Goal: Download file/media

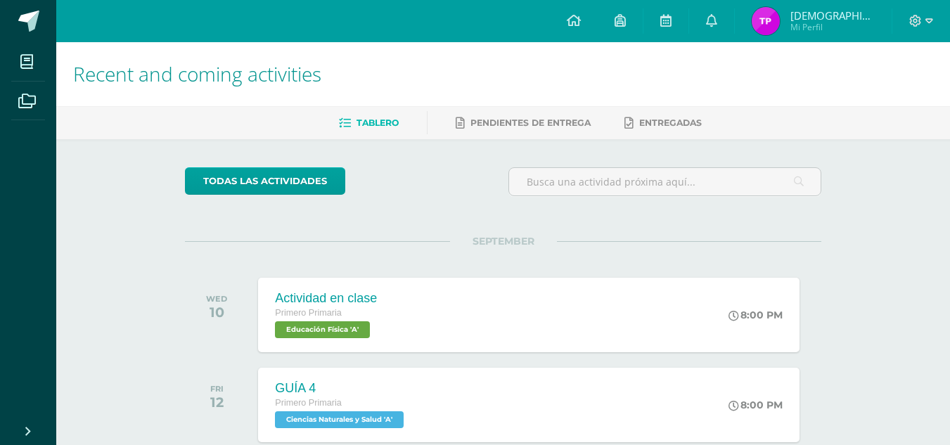
click at [509, 310] on div "Actividad en clase Primero Primaria Educación Física 'A' 8:00 PM Actividad en c…" at bounding box center [528, 315] width 540 height 74
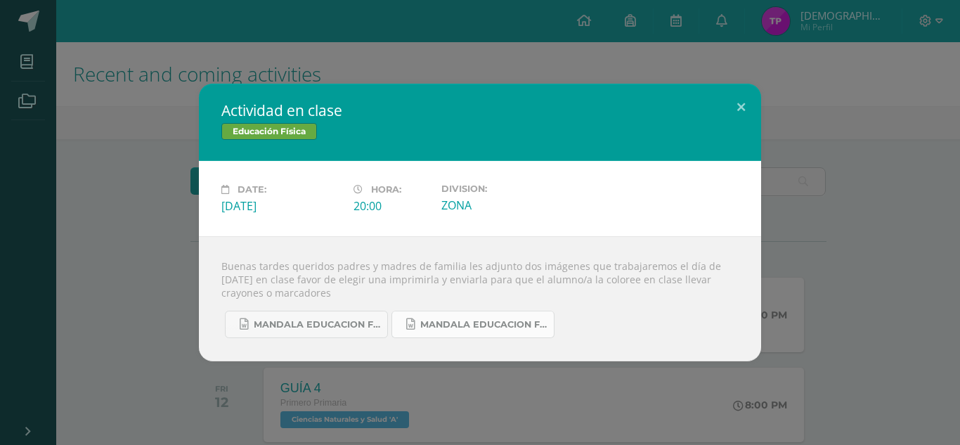
click at [466, 320] on span "Mandala educacion fisica 1.docx" at bounding box center [483, 324] width 127 height 11
click at [875, 176] on div "Actividad en clase Educación Física Date: Wednesday 10 de September Hora: 20:00…" at bounding box center [480, 223] width 949 height 278
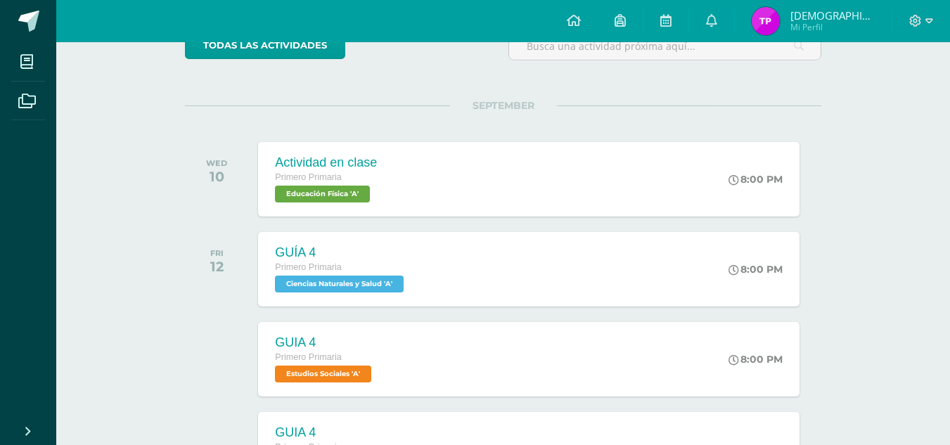
scroll to position [137, 0]
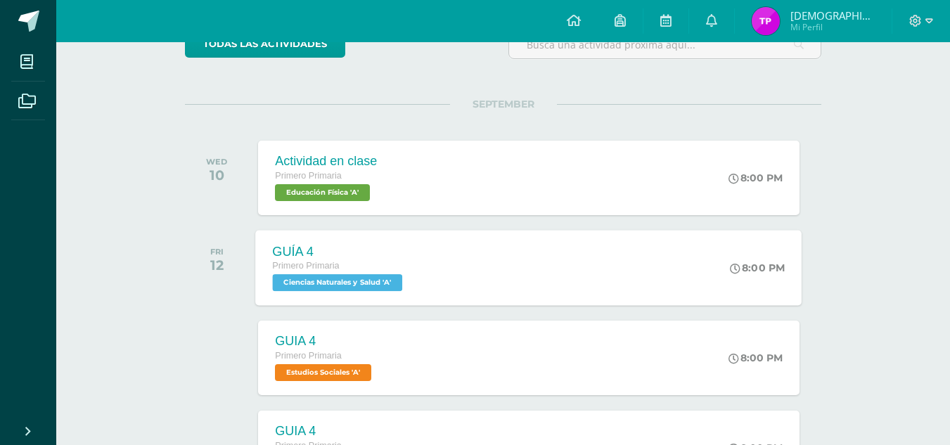
click at [599, 285] on div "GUÍA 4 Primero Primaria Ciencias Naturales y Salud 'A' 8:00 PM GUÍA 4 Ciencias …" at bounding box center [529, 267] width 546 height 75
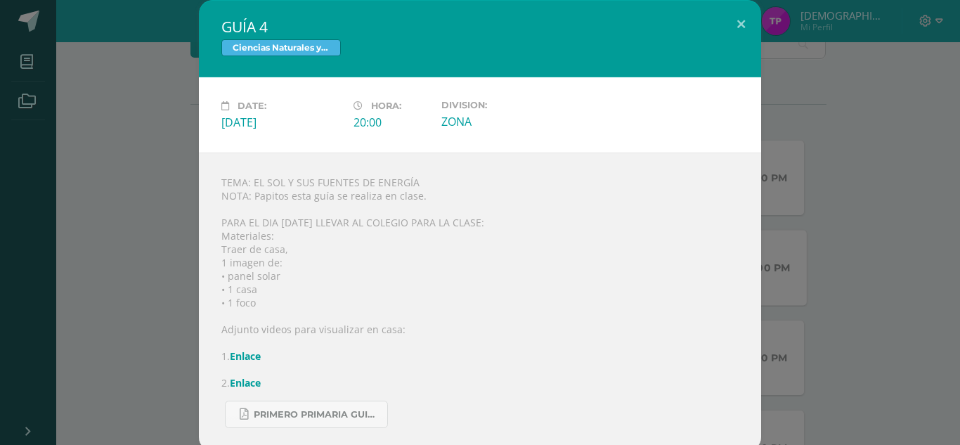
click at [599, 285] on div "TEMA: EL SOL Y SUS FUENTES DE ENERGÍA NOTA: Papitos esta guía se realiza en cla…" at bounding box center [480, 302] width 562 height 299
click at [171, 259] on div "GUÍA 4 Ciencias Naturales y Salud Date: Friday 12 de September Hora: 20:00 Divi…" at bounding box center [480, 225] width 949 height 451
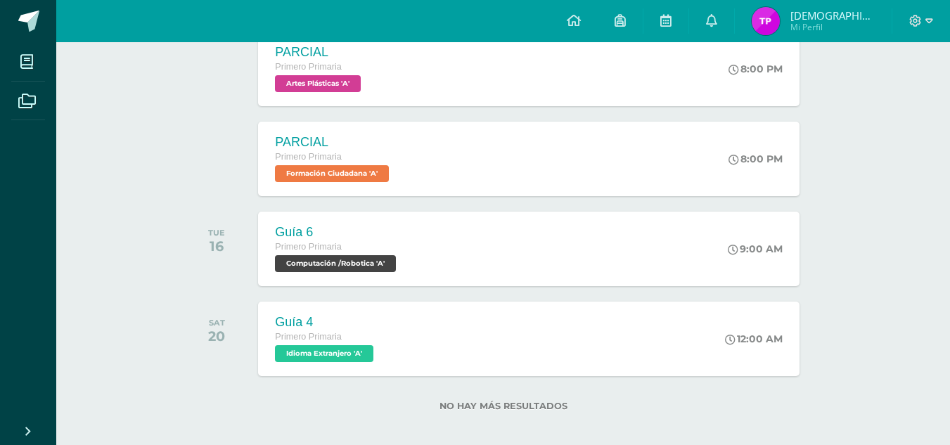
scroll to position [887, 0]
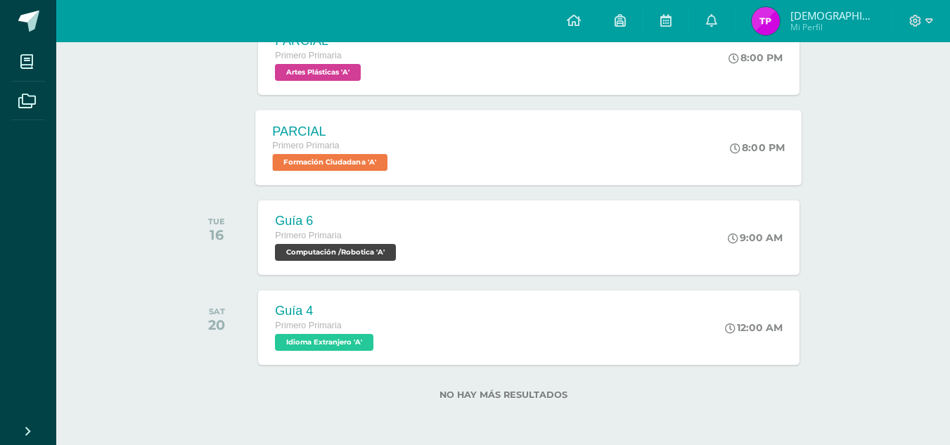
click at [455, 167] on div "PARCIAL Primero Primaria Formación Ciudadana 'A' 8:00 PM PARCIAL Formación Ciud…" at bounding box center [529, 147] width 546 height 75
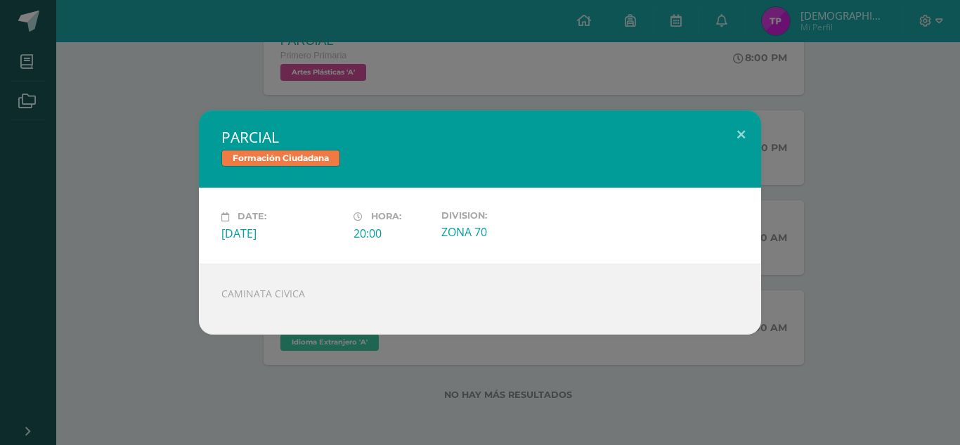
click at [150, 299] on div "PARCIAL Formación Ciudadana Date: Friday 12 de September Hora: 20:00 Division: …" at bounding box center [480, 221] width 949 height 223
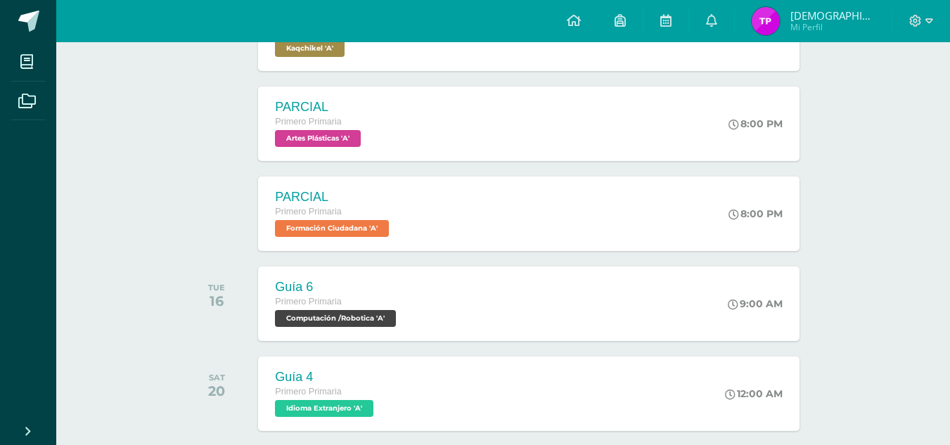
scroll to position [819, 0]
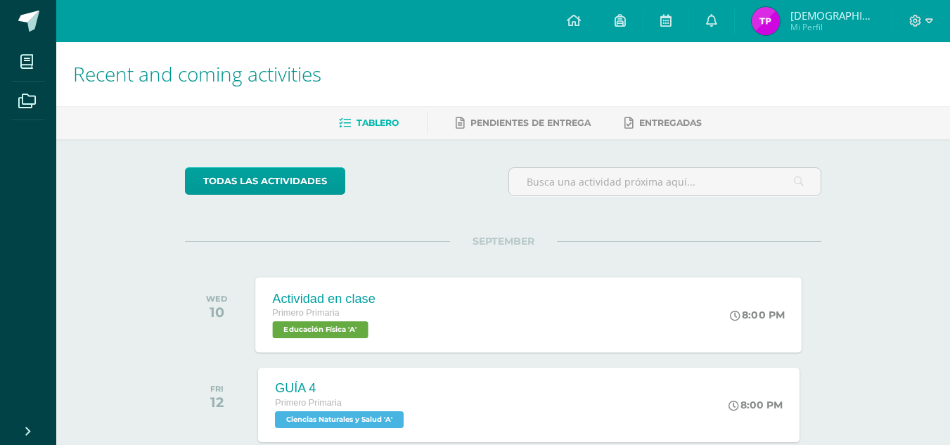
click at [418, 316] on div "Actividad en clase Primero Primaria Educación Física 'A' 8:00 PM Actividad en c…" at bounding box center [529, 314] width 546 height 75
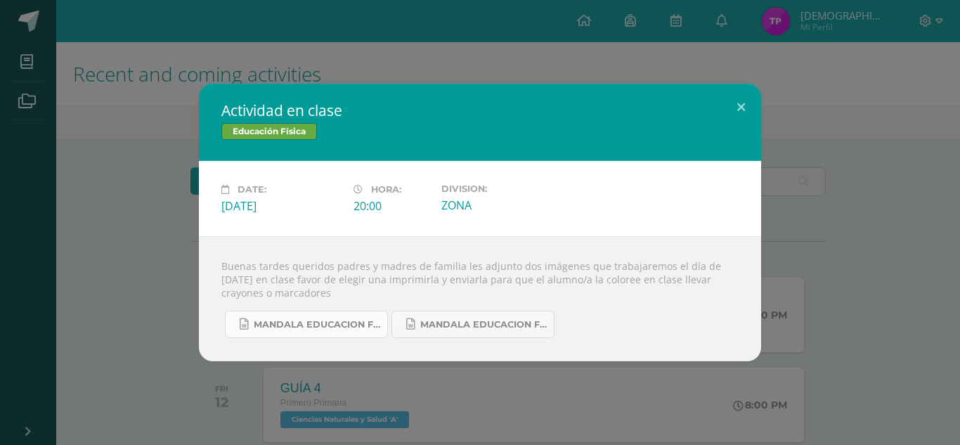
click at [349, 313] on link "Mandala educacion fisica 2.docx" at bounding box center [306, 324] width 163 height 27
